Goal: Use online tool/utility

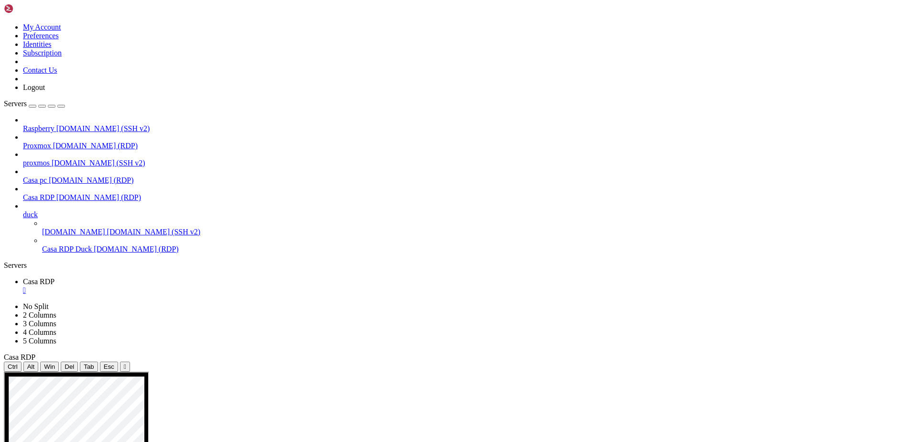
drag, startPoint x: 317, startPoint y: 423, endPoint x: 178, endPoint y: 431, distance: 139.8
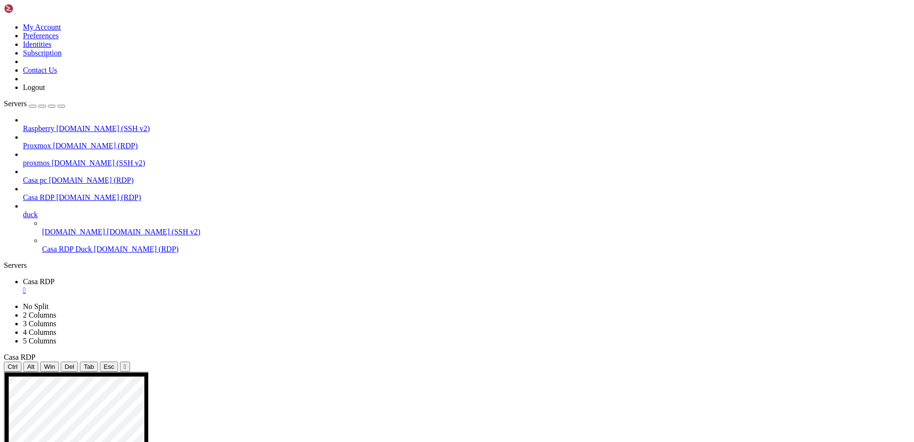
drag, startPoint x: 272, startPoint y: 495, endPoint x: 276, endPoint y: 490, distance: 5.8
